Goal: Information Seeking & Learning: Learn about a topic

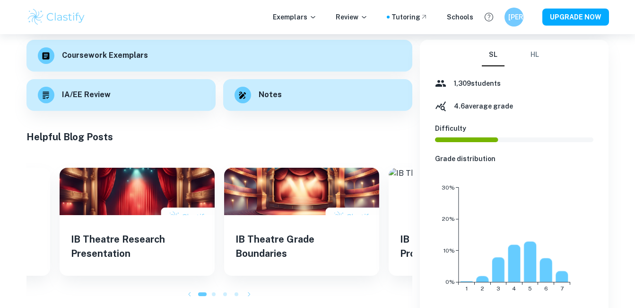
scroll to position [142, 0]
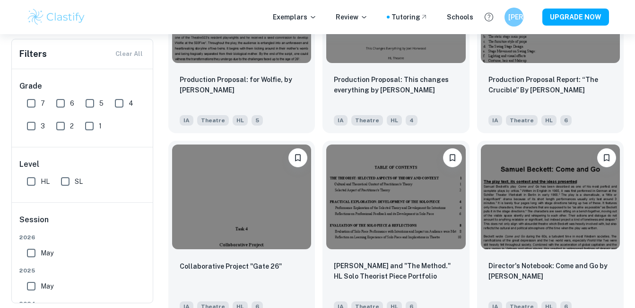
click at [32, 104] on input "7" at bounding box center [31, 103] width 19 height 19
checkbox input "true"
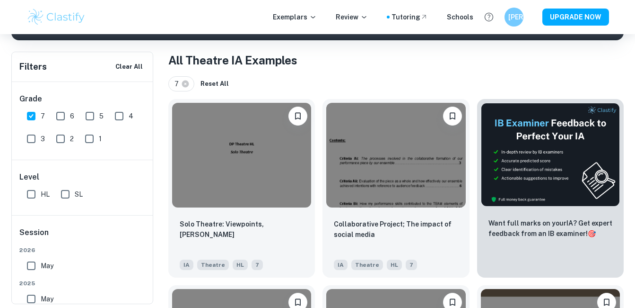
scroll to position [189, 0]
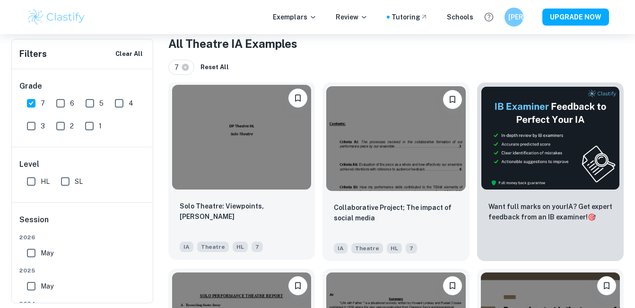
click at [270, 150] on img at bounding box center [241, 137] width 139 height 105
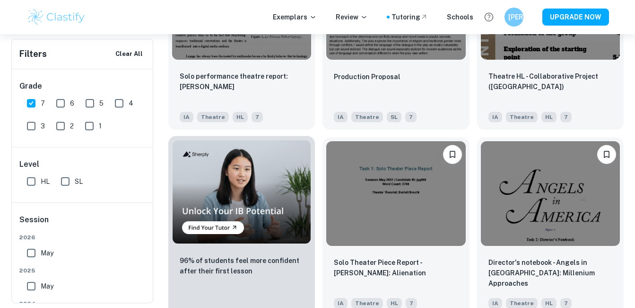
scroll to position [568, 0]
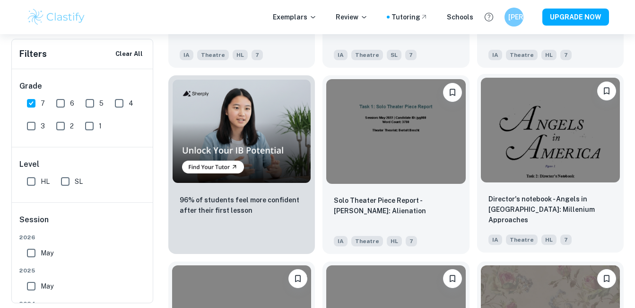
click at [557, 146] on img at bounding box center [550, 130] width 139 height 105
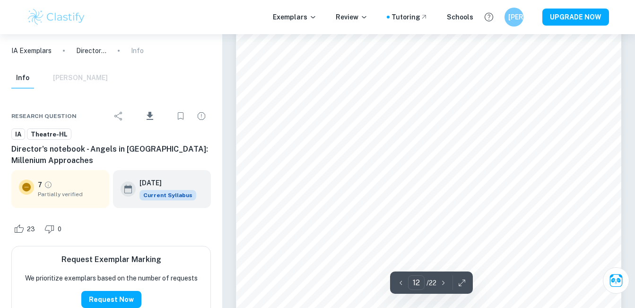
scroll to position [6199, 0]
type input "13"
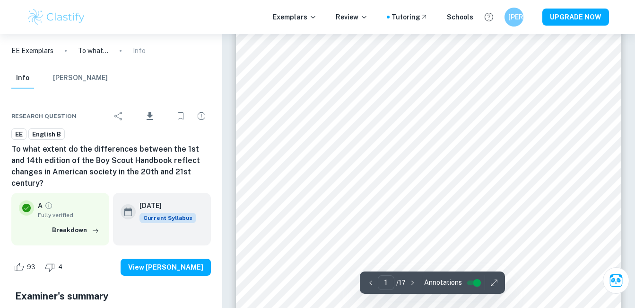
scroll to position [103, 0]
type input "1"
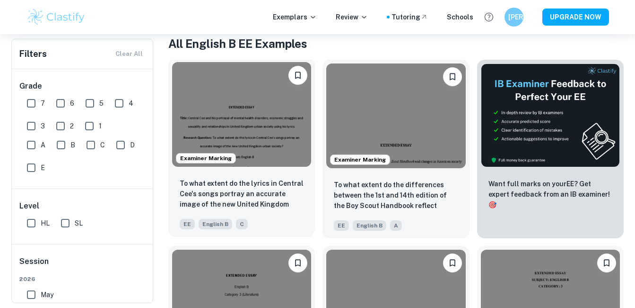
scroll to position [219, 0]
